Goal: Find specific page/section: Find specific page/section

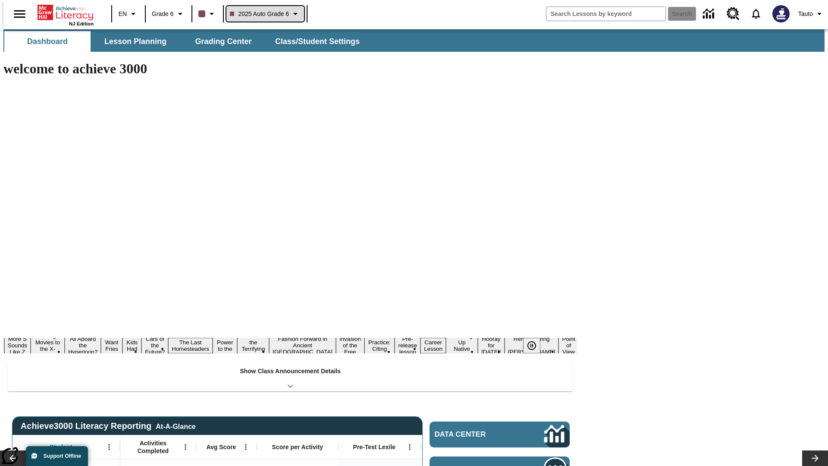
click at [264, 14] on span "2025 Auto Grade 6" at bounding box center [260, 13] width 60 height 9
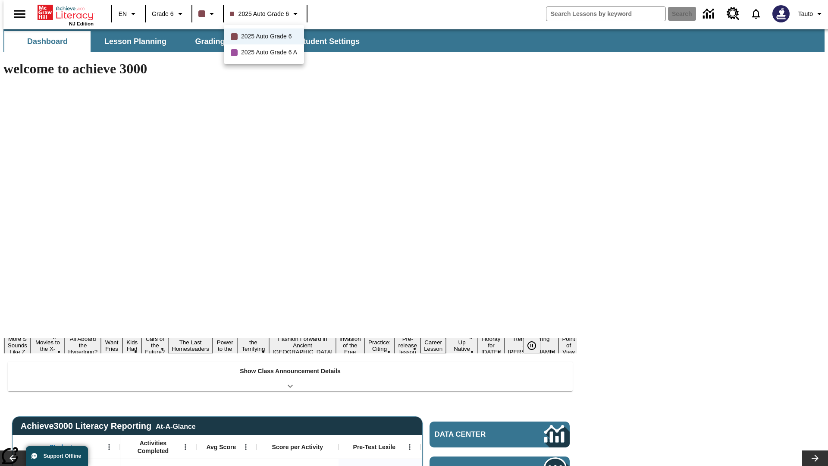
click at [414, 233] on div at bounding box center [414, 233] width 828 height 466
click at [132, 41] on button "Lesson Planning" at bounding box center [135, 41] width 86 height 21
